Goal: Information Seeking & Learning: Learn about a topic

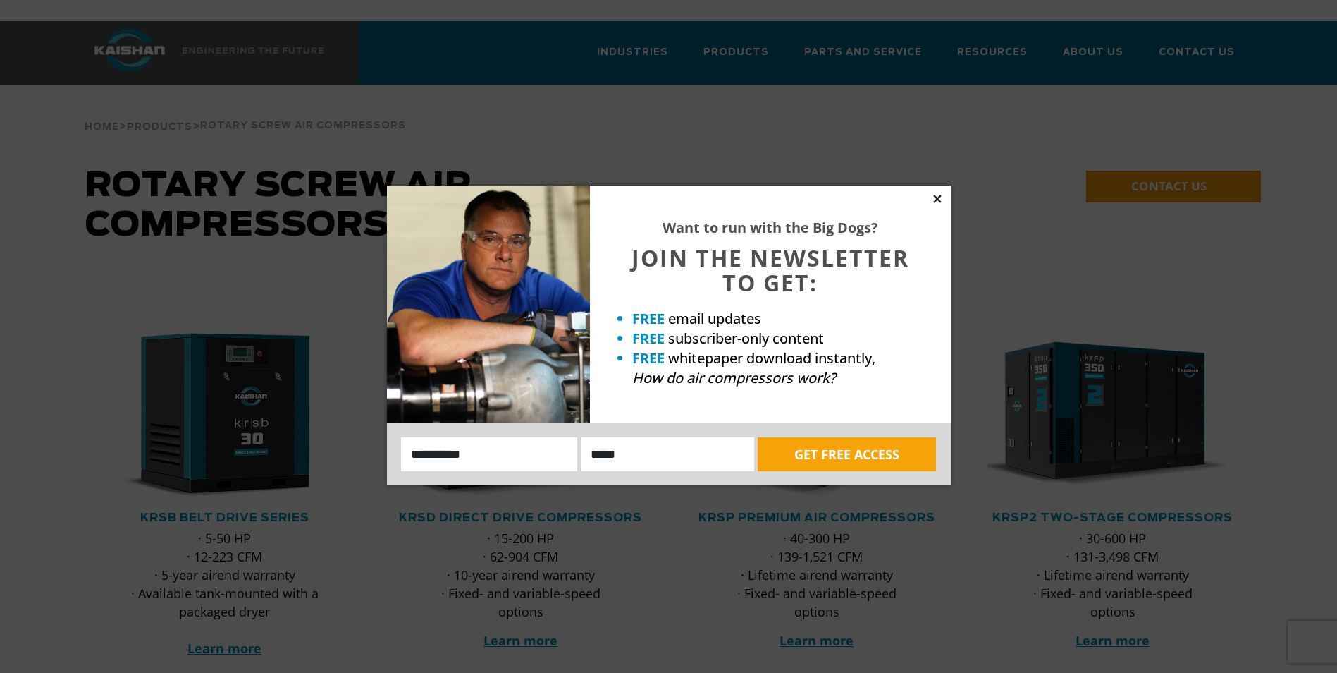
click at [941, 199] on icon at bounding box center [937, 198] width 13 height 13
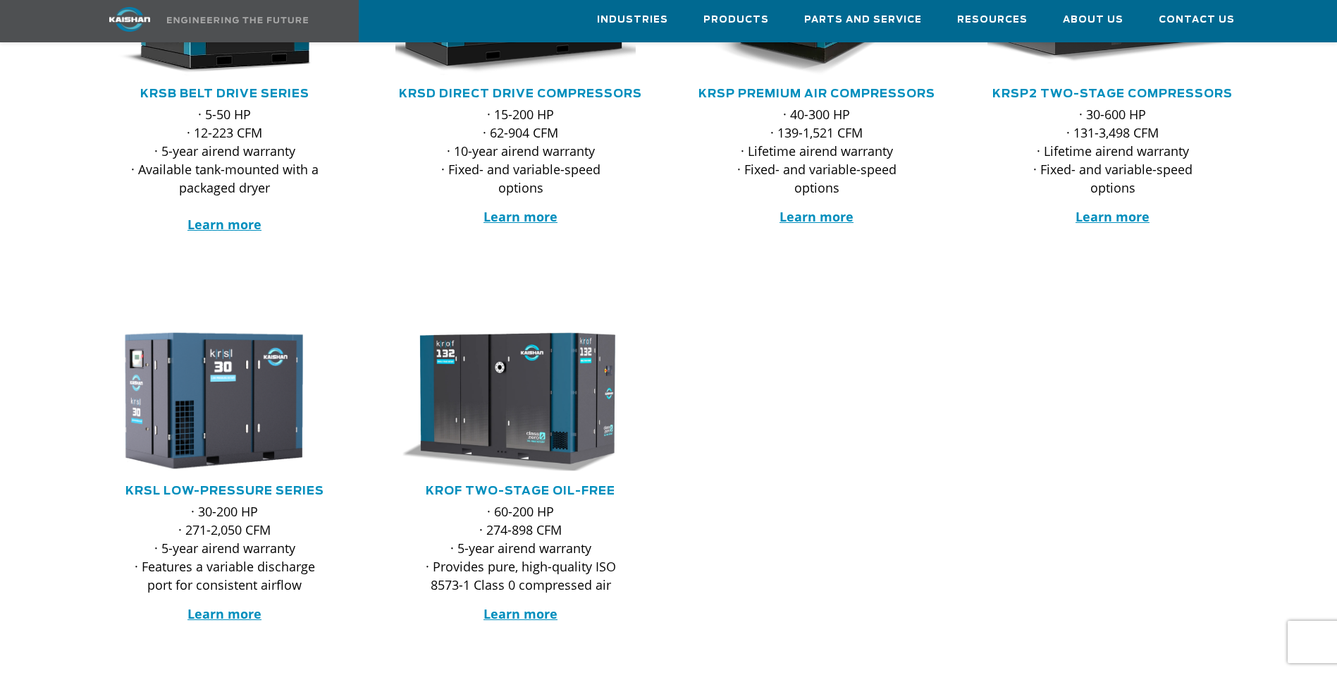
scroll to position [423, 0]
